Goal: Transaction & Acquisition: Purchase product/service

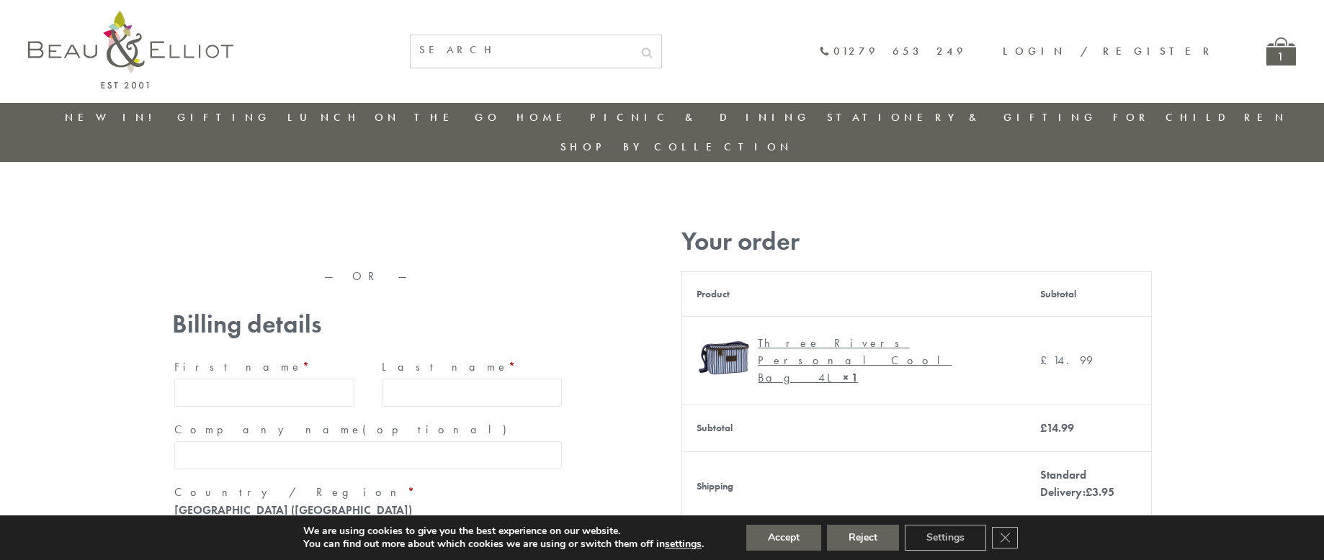
type input "maria33@yahoo.com"
type input "Maria"
type input "Williams"
type input "23, Scottsdale, Happytown"
type input "London"
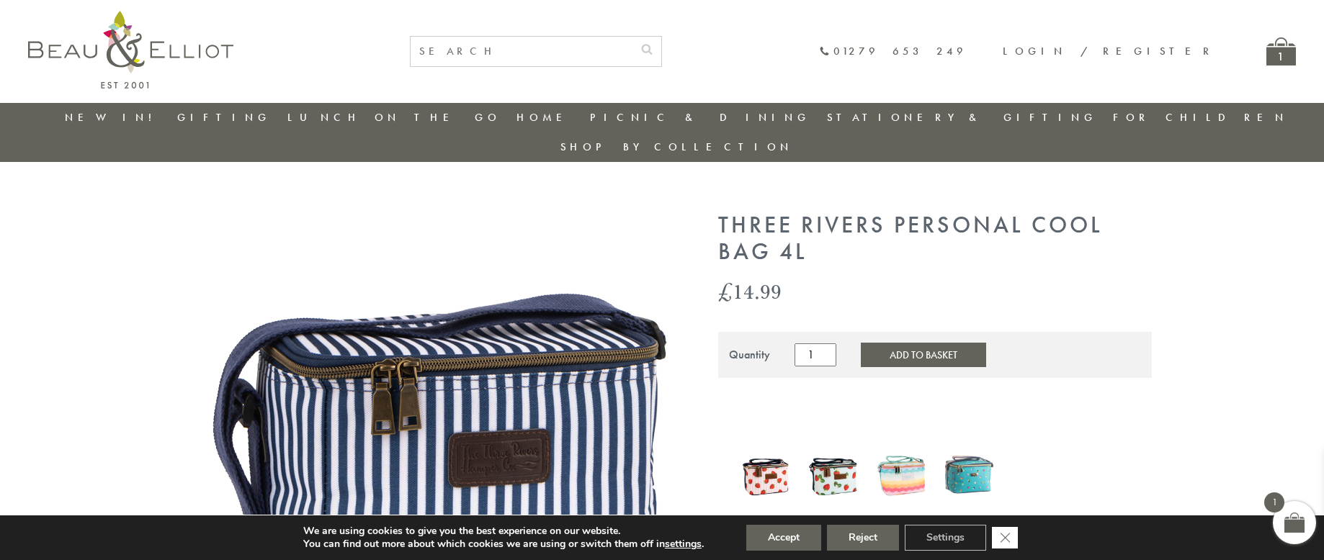
click at [1006, 538] on icon "Close GDPR Cookie Banner" at bounding box center [1005, 538] width 26 height 22
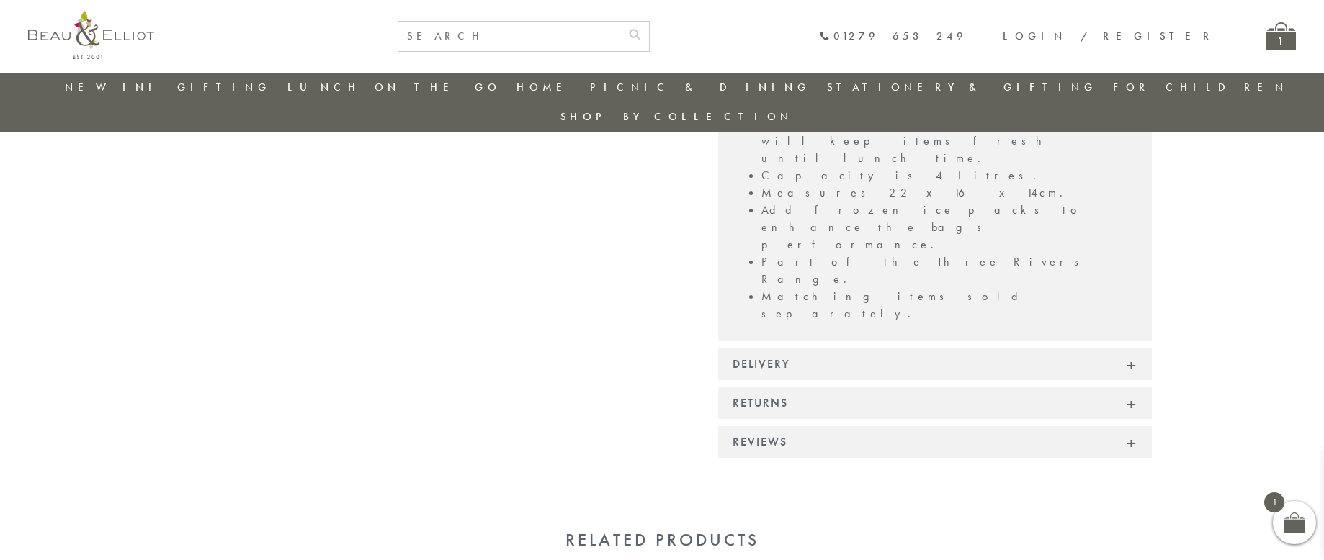
scroll to position [1003, 0]
